Goal: Obtain resource: Download file/media

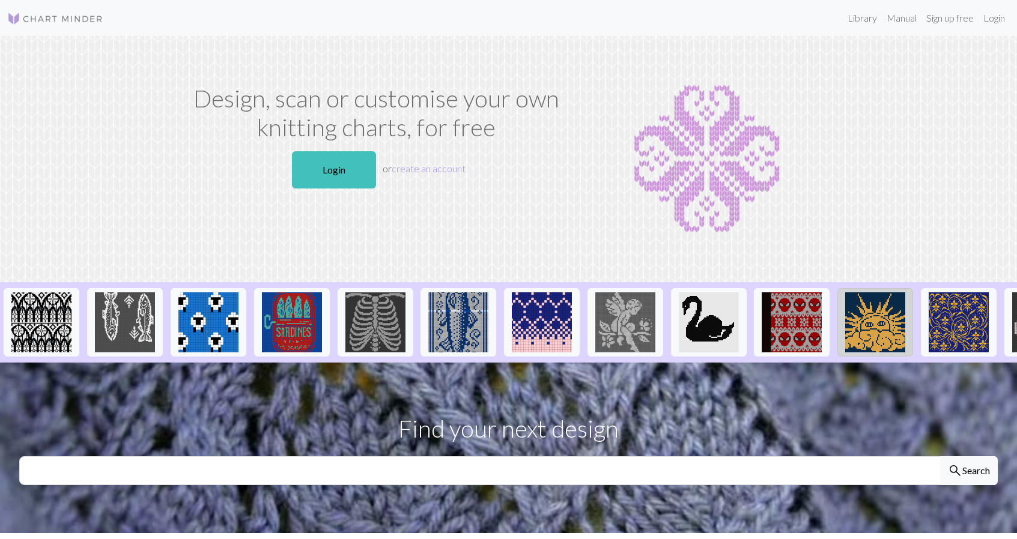
click at [867, 327] on img at bounding box center [875, 322] width 60 height 60
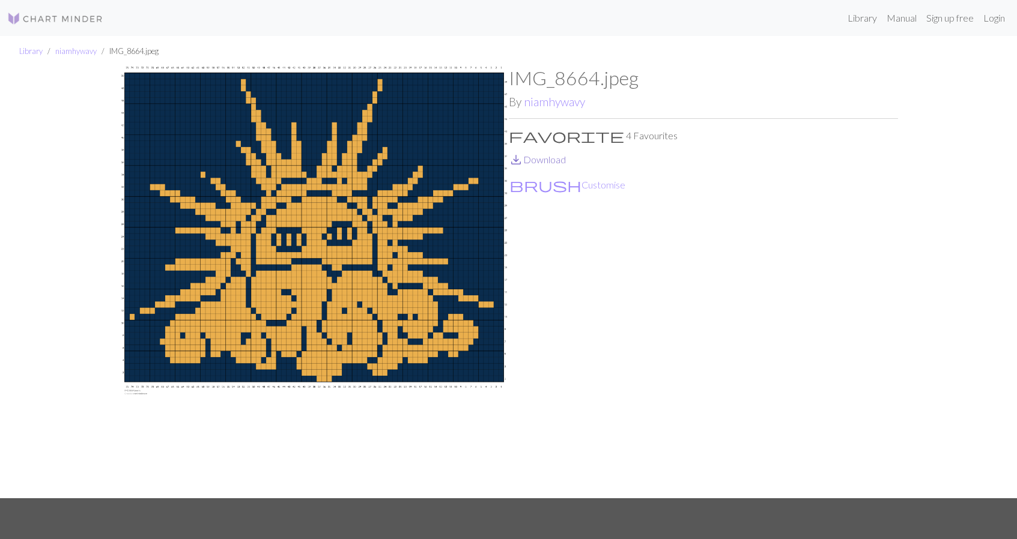
click at [536, 161] on link "save_alt Download" at bounding box center [537, 159] width 57 height 11
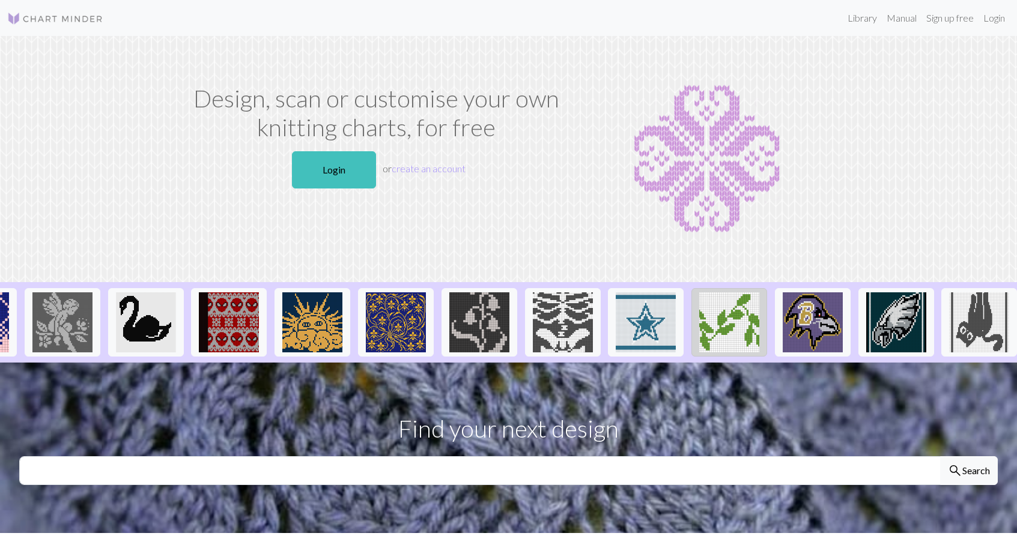
scroll to position [0, 566]
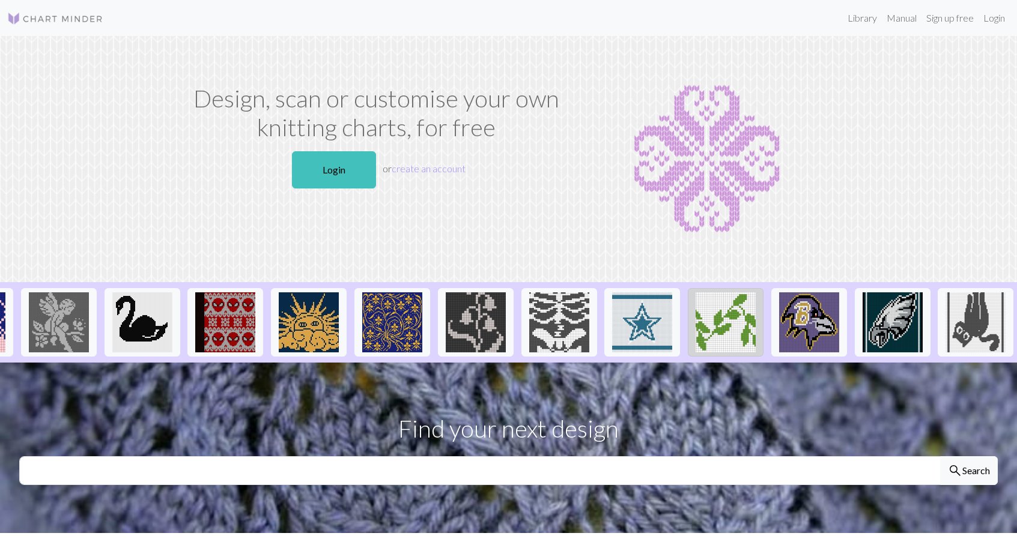
click at [705, 314] on img at bounding box center [725, 322] width 60 height 60
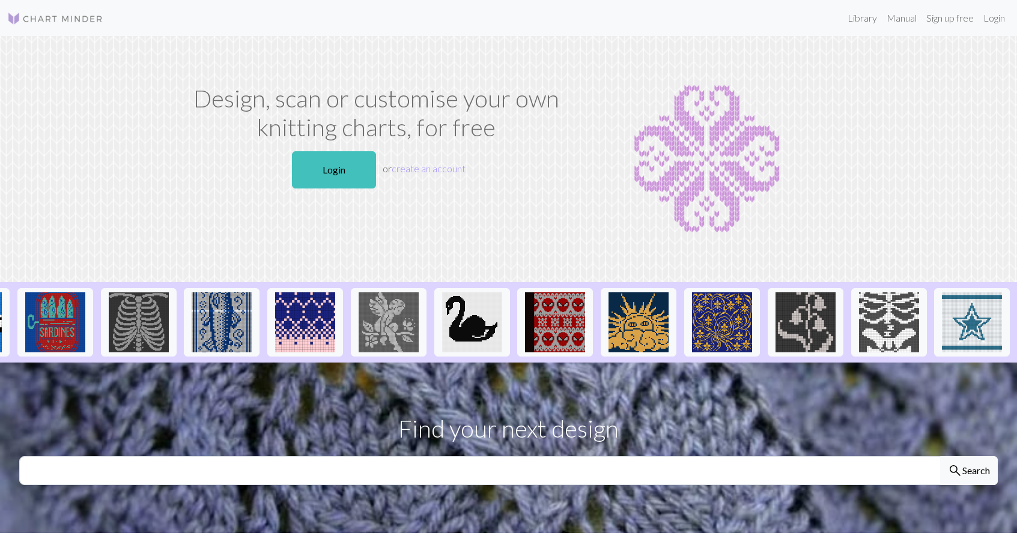
scroll to position [0, 330]
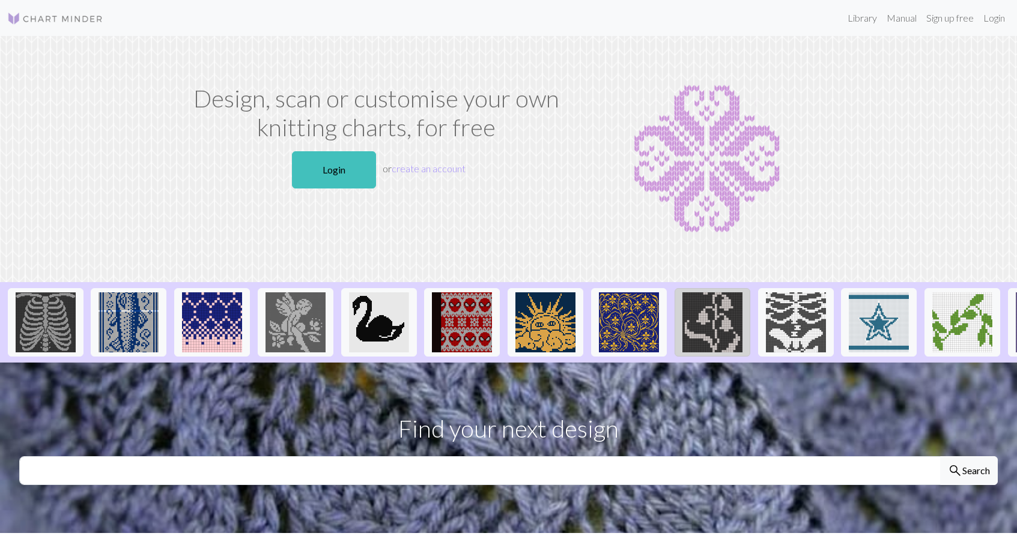
click at [739, 318] on img at bounding box center [712, 322] width 60 height 60
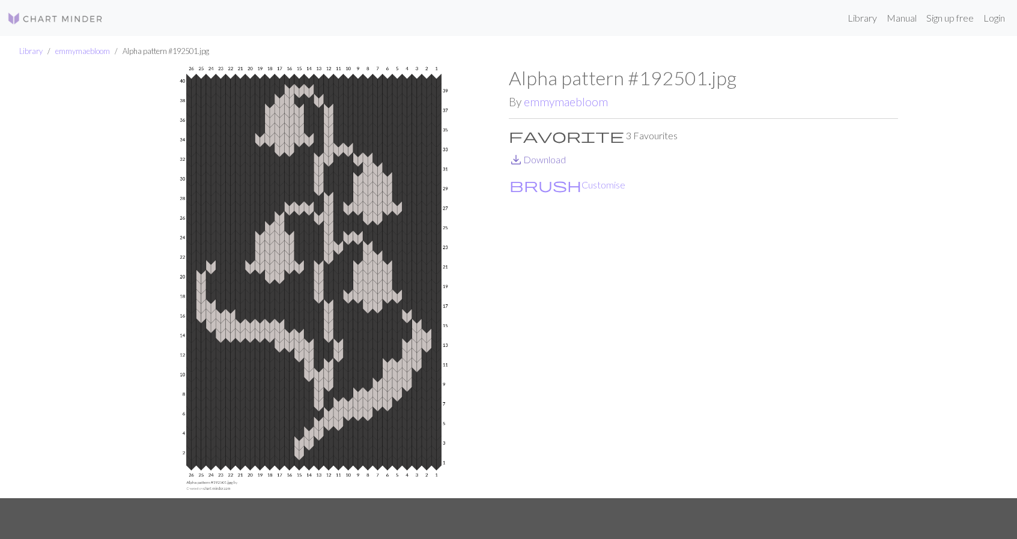
scroll to position [0, 1]
click at [545, 164] on link "save_alt Download" at bounding box center [537, 159] width 57 height 11
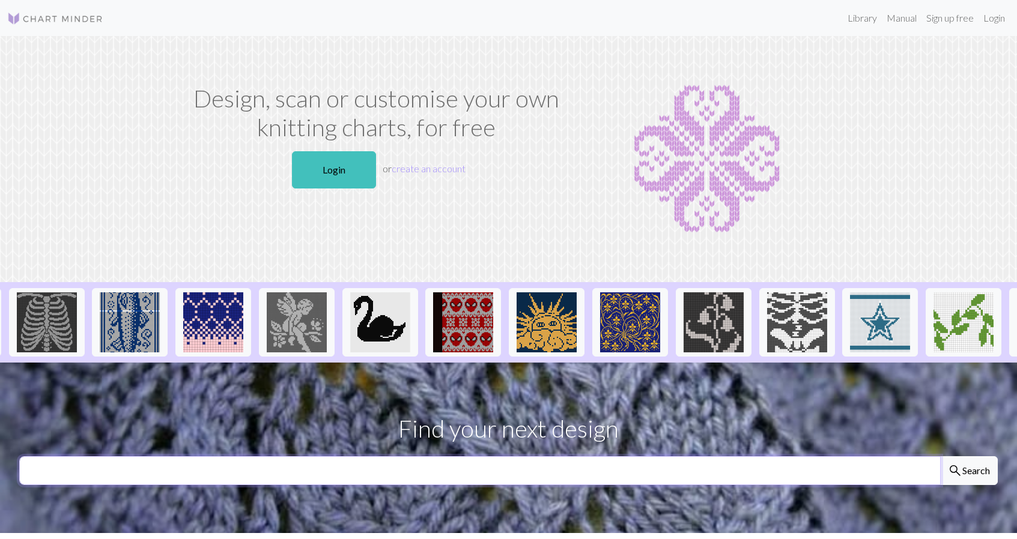
click at [591, 462] on input "text" at bounding box center [479, 470] width 921 height 29
type input "leaves"
click at [968, 471] on button "search Search" at bounding box center [969, 470] width 58 height 29
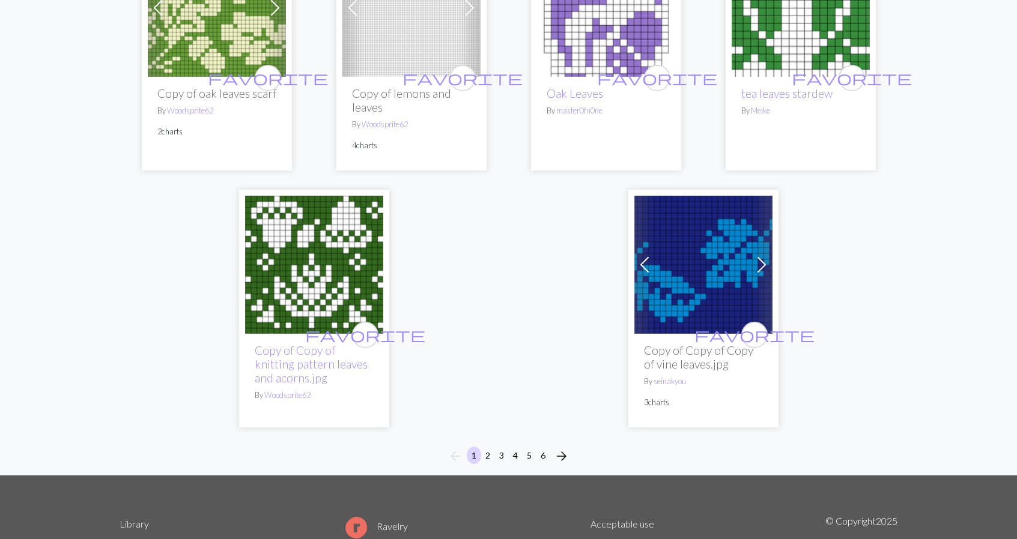
scroll to position [3060, 0]
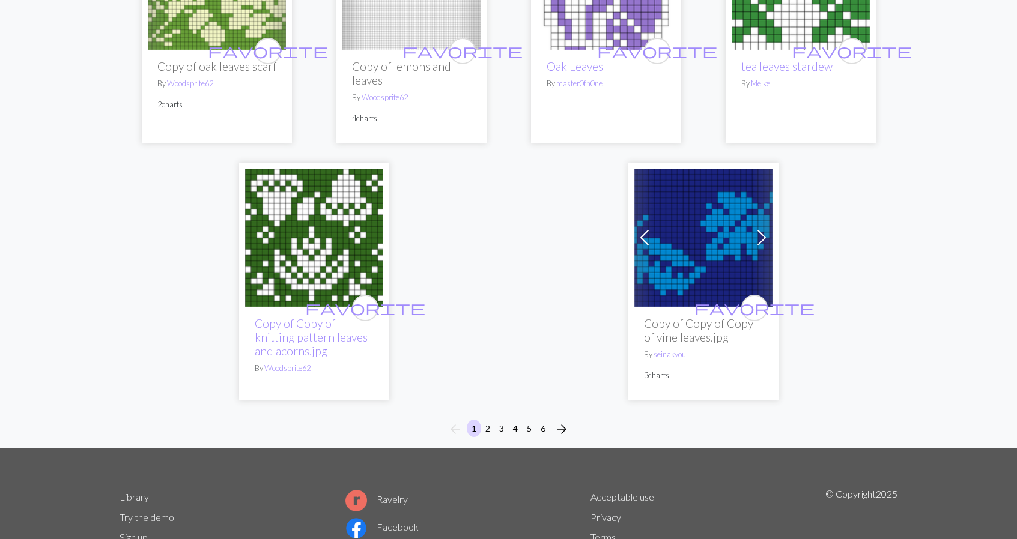
click at [487, 420] on button "2" at bounding box center [487, 428] width 14 height 17
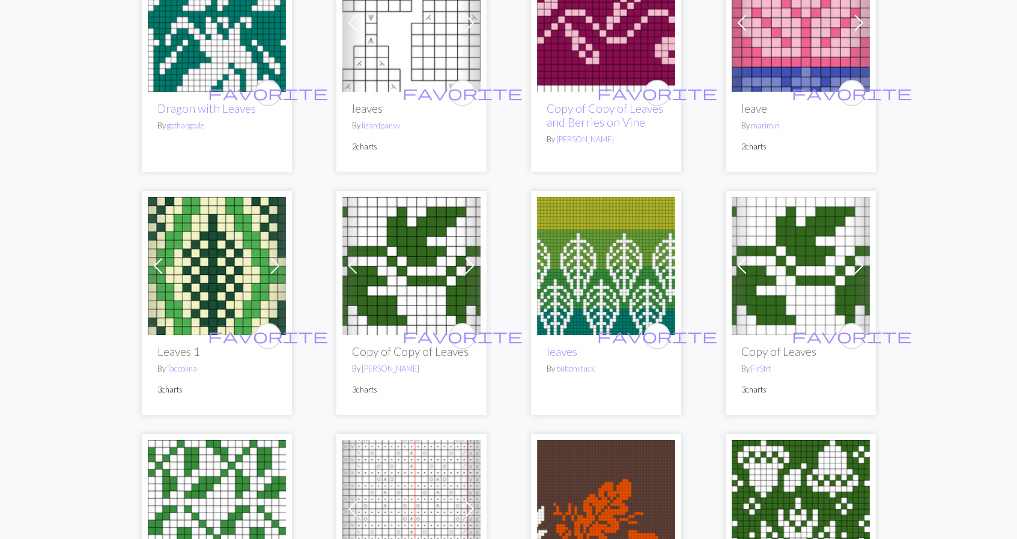
scroll to position [457, 0]
